Goal: Task Accomplishment & Management: Use online tool/utility

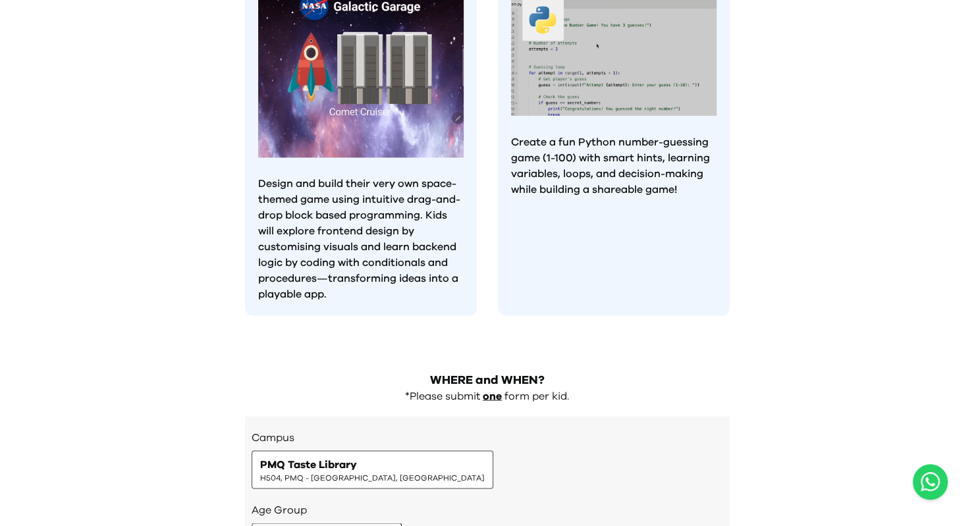
scroll to position [1092, 0]
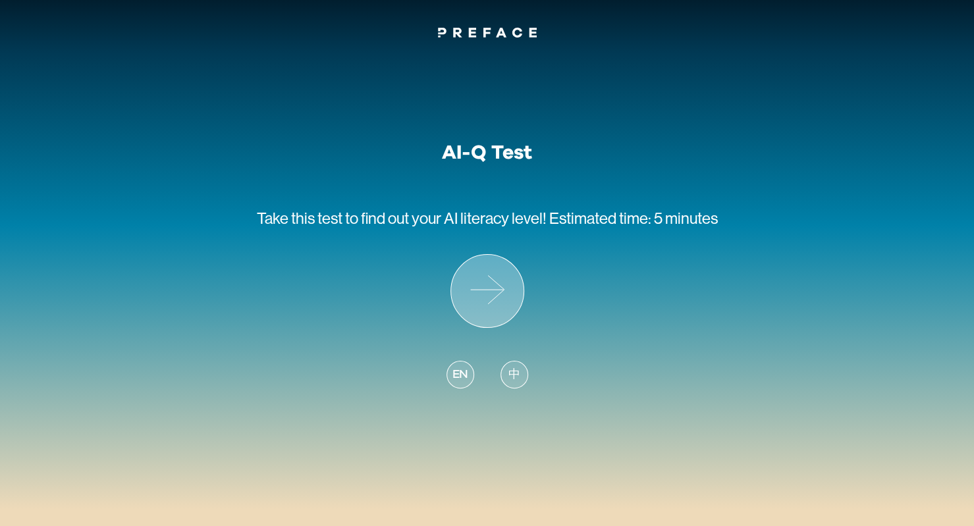
click at [474, 289] on icon at bounding box center [487, 291] width 72 height 72
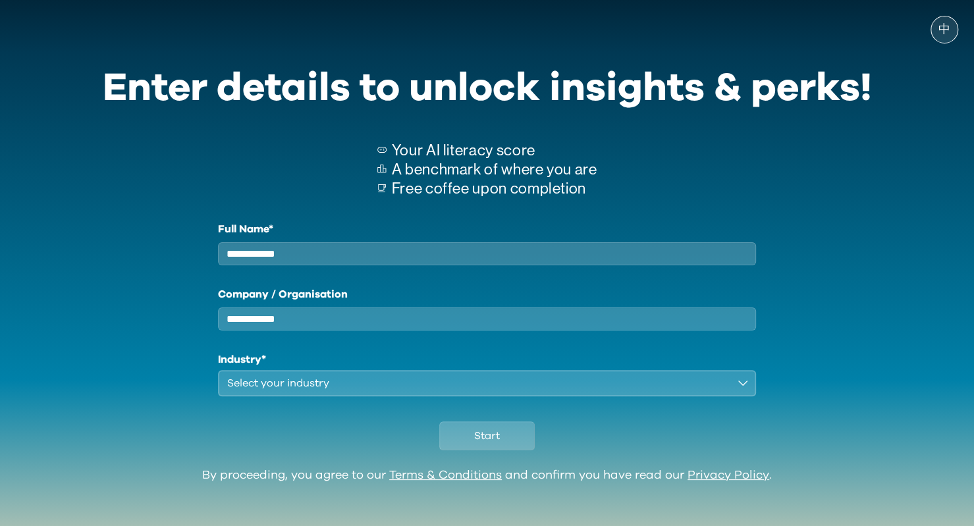
scroll to position [20, 0]
